Goal: Check status: Check status

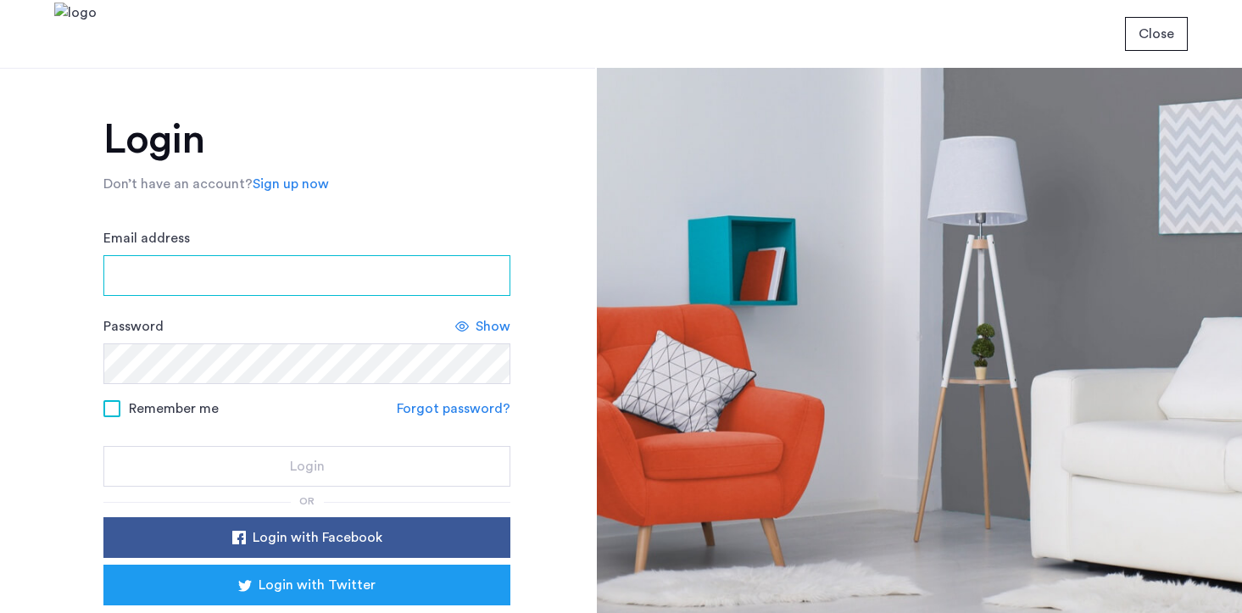
click at [183, 273] on input "Email address" at bounding box center [306, 275] width 407 height 41
click at [238, 276] on input "Email address" at bounding box center [306, 275] width 407 height 41
type input "**********"
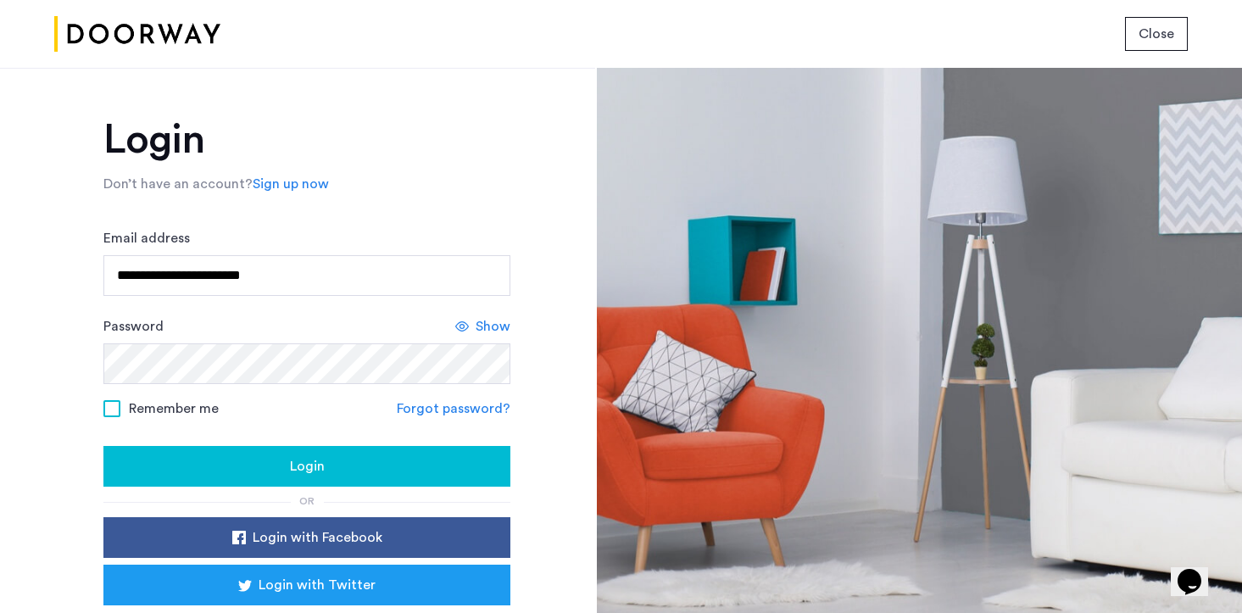
click at [223, 461] on div "Login" at bounding box center [307, 466] width 380 height 20
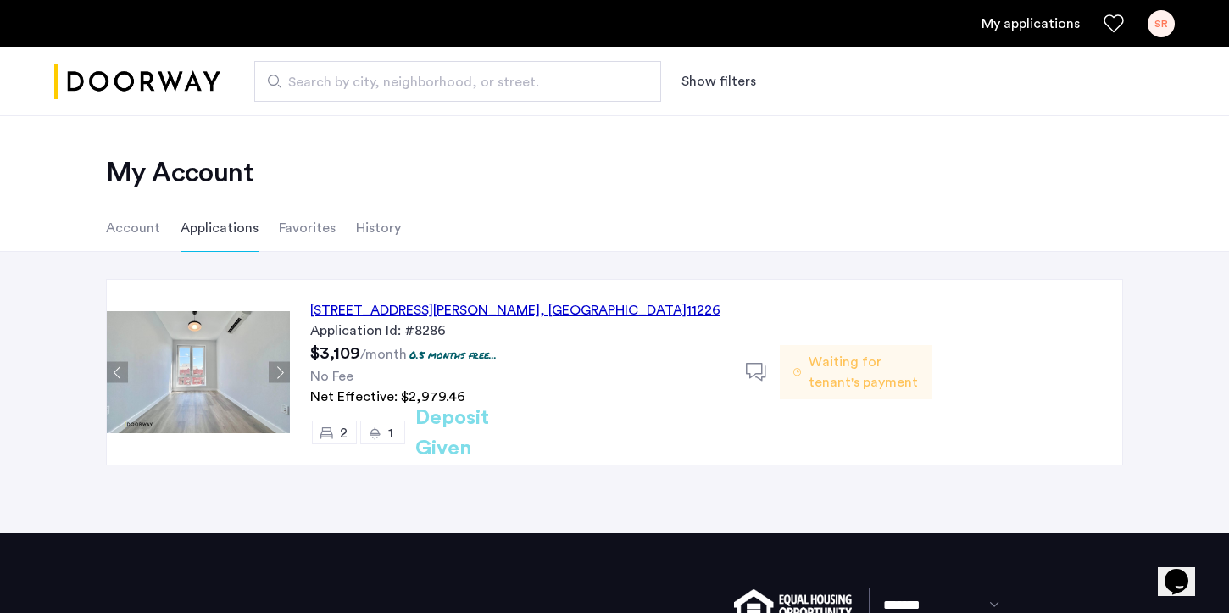
click at [1039, 28] on link "My applications" at bounding box center [1031, 24] width 98 height 20
click at [836, 367] on span "Waiting for tenant's payment" at bounding box center [864, 372] width 110 height 41
click at [827, 387] on span "Waiting for tenant's payment" at bounding box center [864, 372] width 110 height 41
click at [231, 228] on li "Applications" at bounding box center [220, 227] width 78 height 47
click at [1168, 26] on div "SR" at bounding box center [1161, 23] width 27 height 27
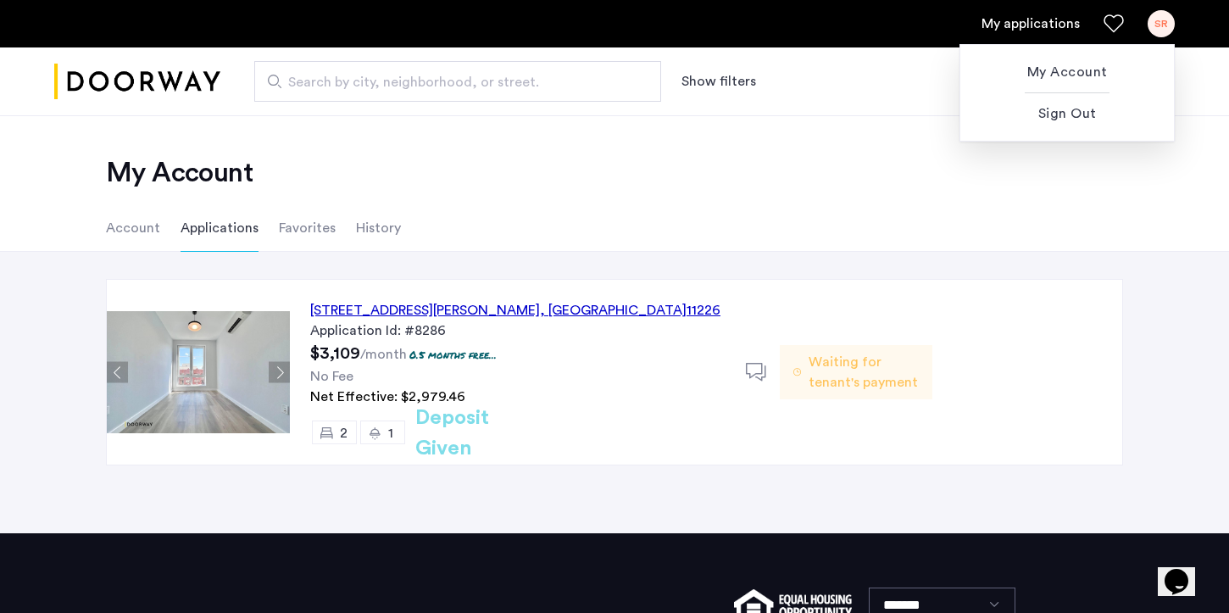
click at [818, 368] on div at bounding box center [614, 306] width 1229 height 613
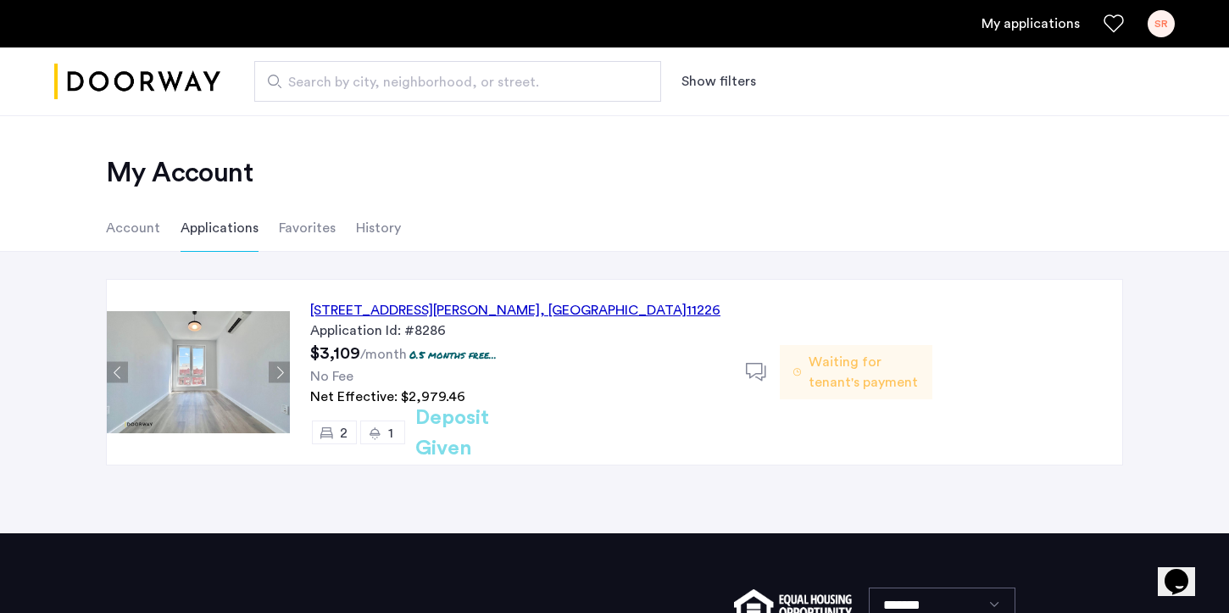
click at [749, 380] on icon at bounding box center [756, 372] width 21 height 21
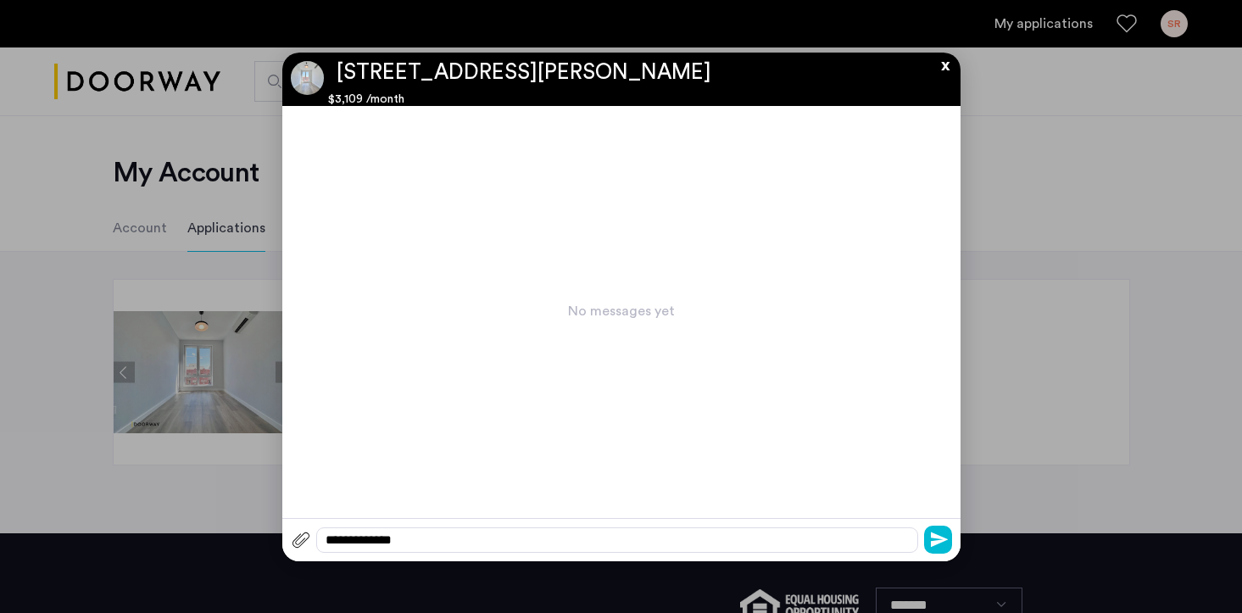
click at [953, 60] on button "x" at bounding box center [940, 62] width 25 height 19
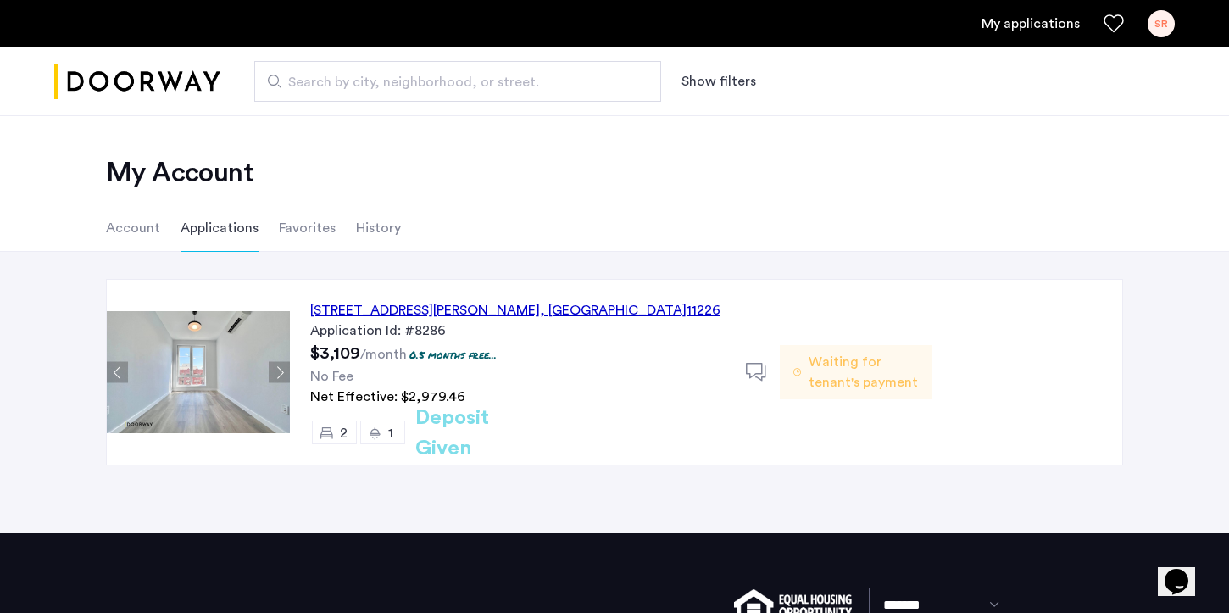
click at [877, 390] on span "Waiting for tenant's payment" at bounding box center [864, 372] width 110 height 41
